Goal: Navigation & Orientation: Go to known website

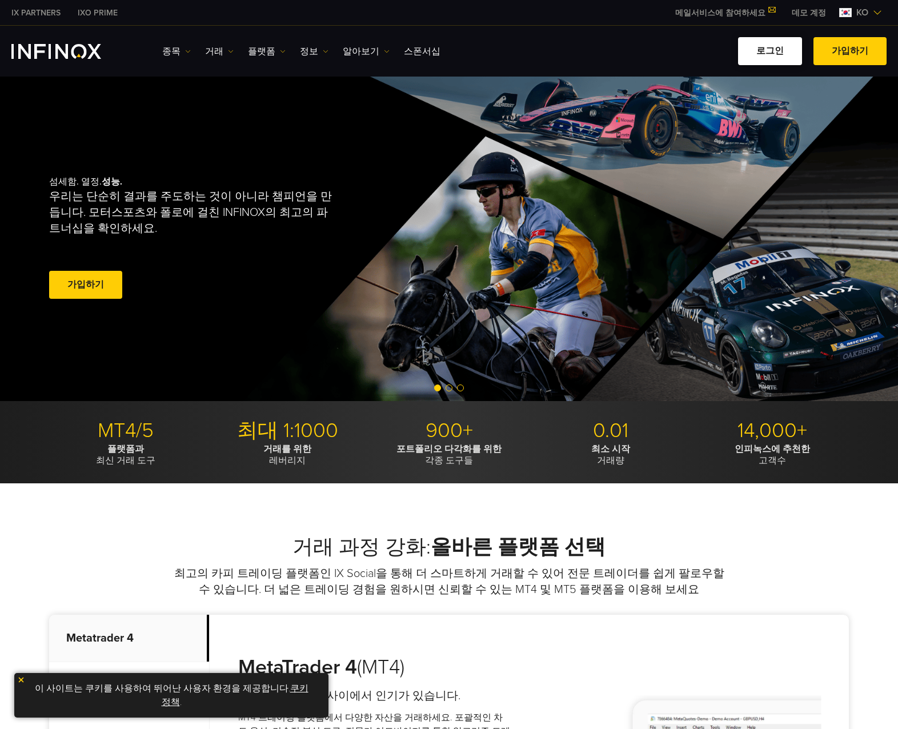
drag, startPoint x: 0, startPoint y: 0, endPoint x: 796, endPoint y: 53, distance: 798.0
click at [796, 53] on link "로그인" at bounding box center [770, 51] width 64 height 28
